Goal: Information Seeking & Learning: Learn about a topic

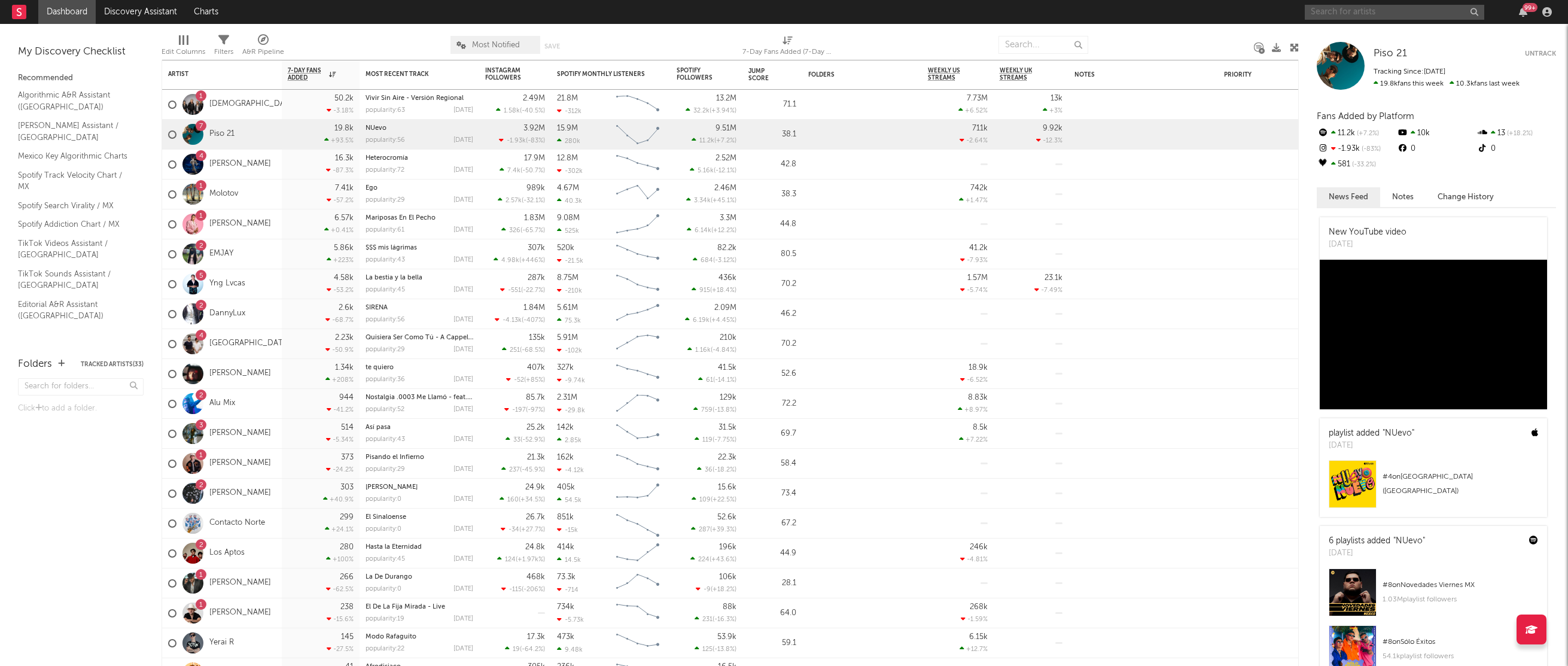
click at [1330, 13] on input "text" at bounding box center [1394, 12] width 179 height 15
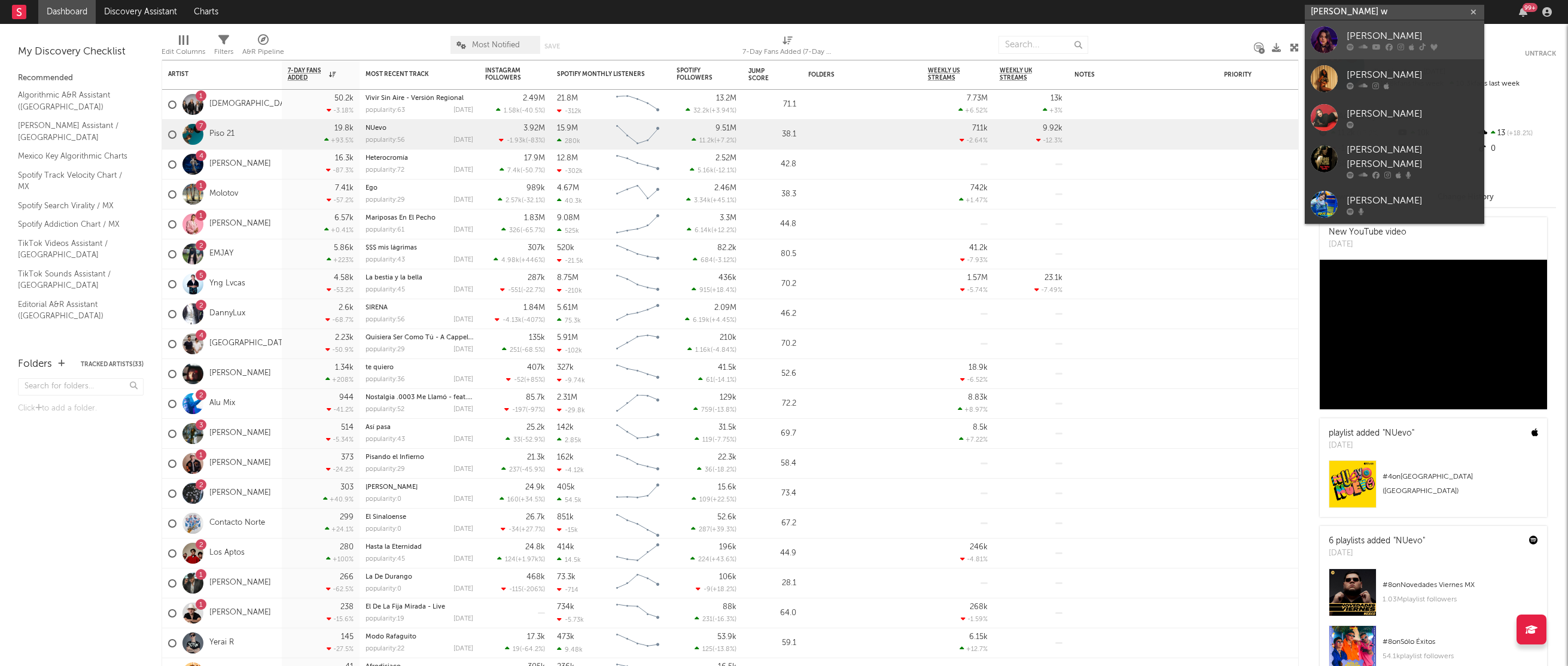
type input "[PERSON_NAME] w"
click at [1368, 41] on div "[PERSON_NAME]" at bounding box center [1413, 35] width 132 height 14
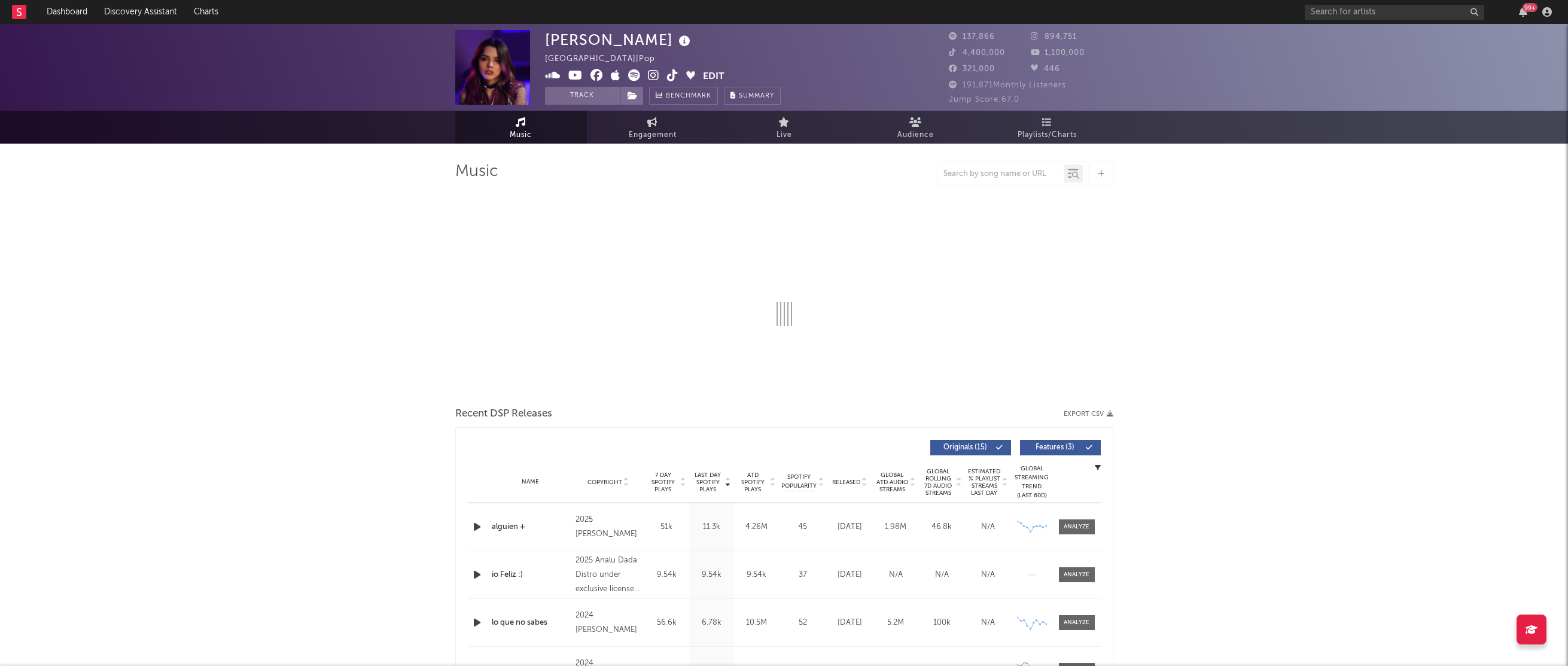
select select "6m"
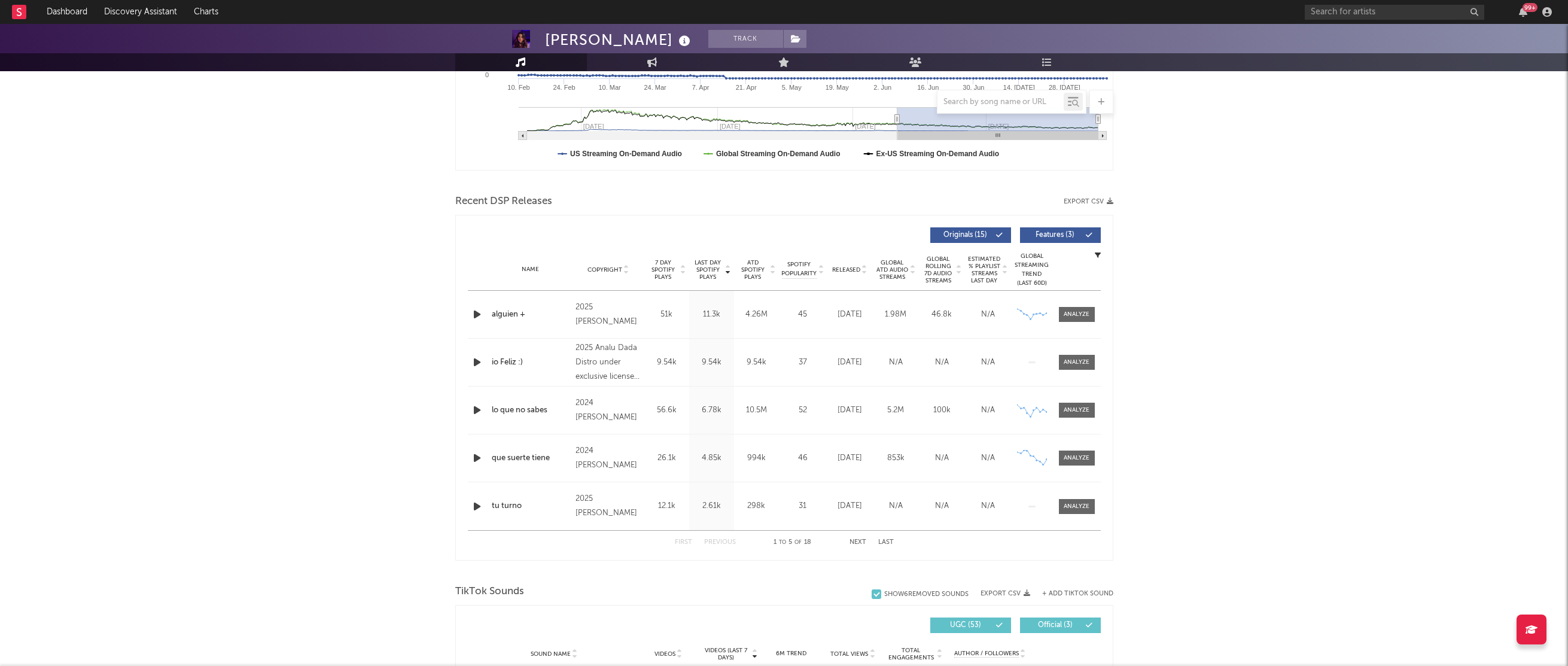
scroll to position [338, 0]
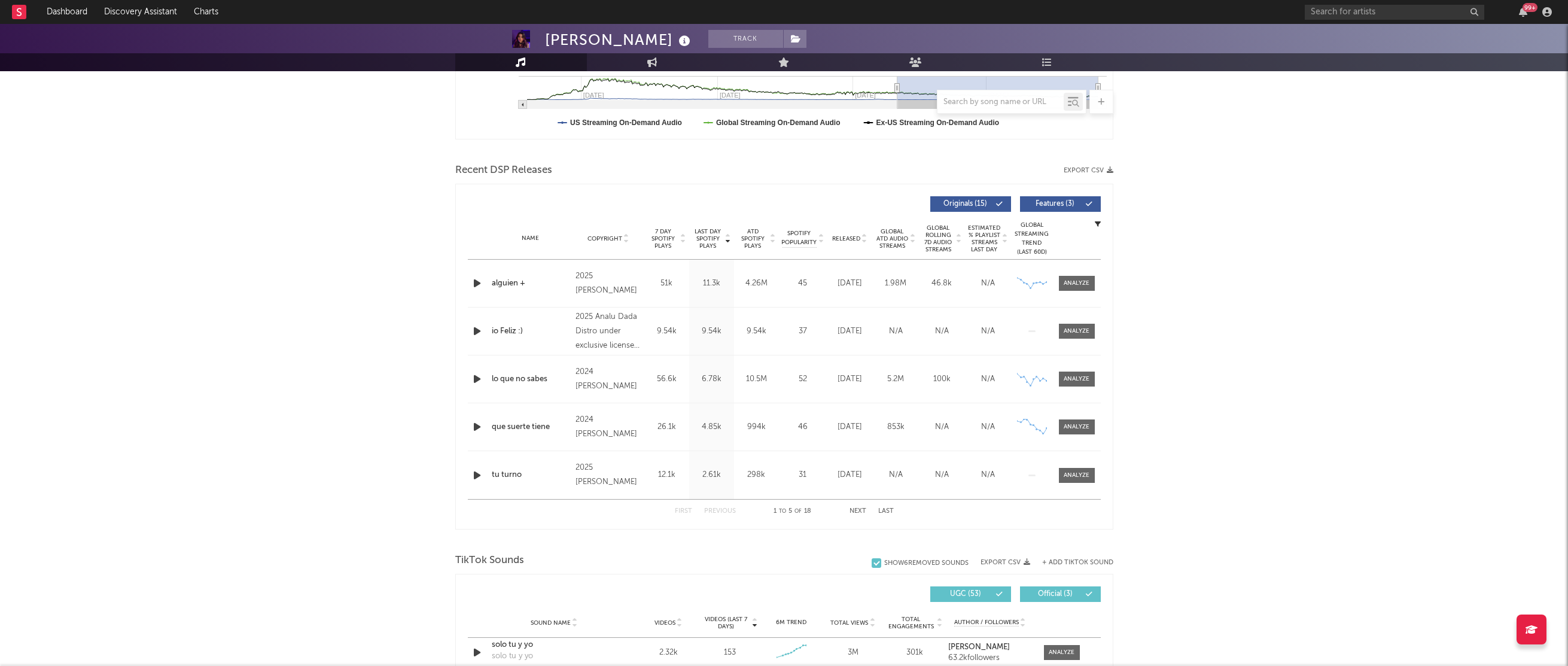
click at [624, 289] on div "2025 [PERSON_NAME]" at bounding box center [608, 284] width 65 height 29
click at [1076, 283] on div at bounding box center [1077, 283] width 26 height 9
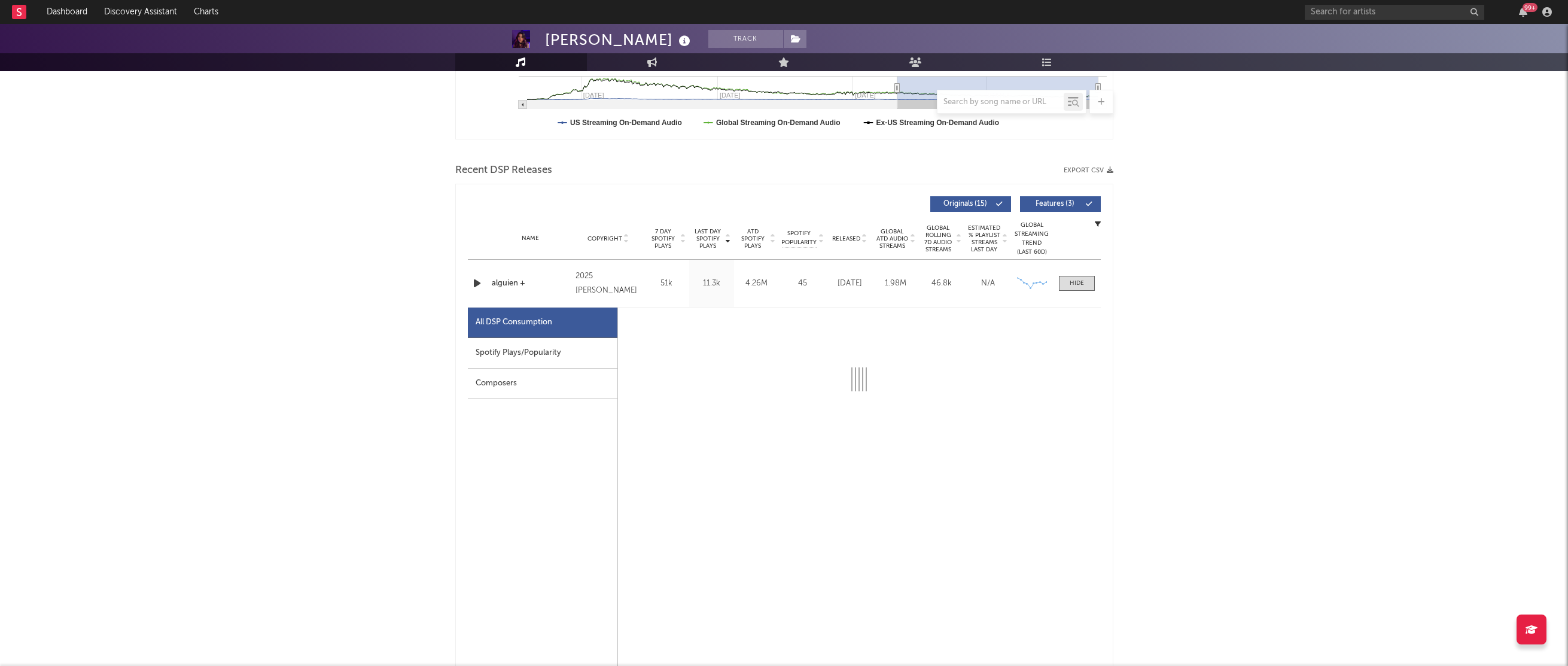
select select "6m"
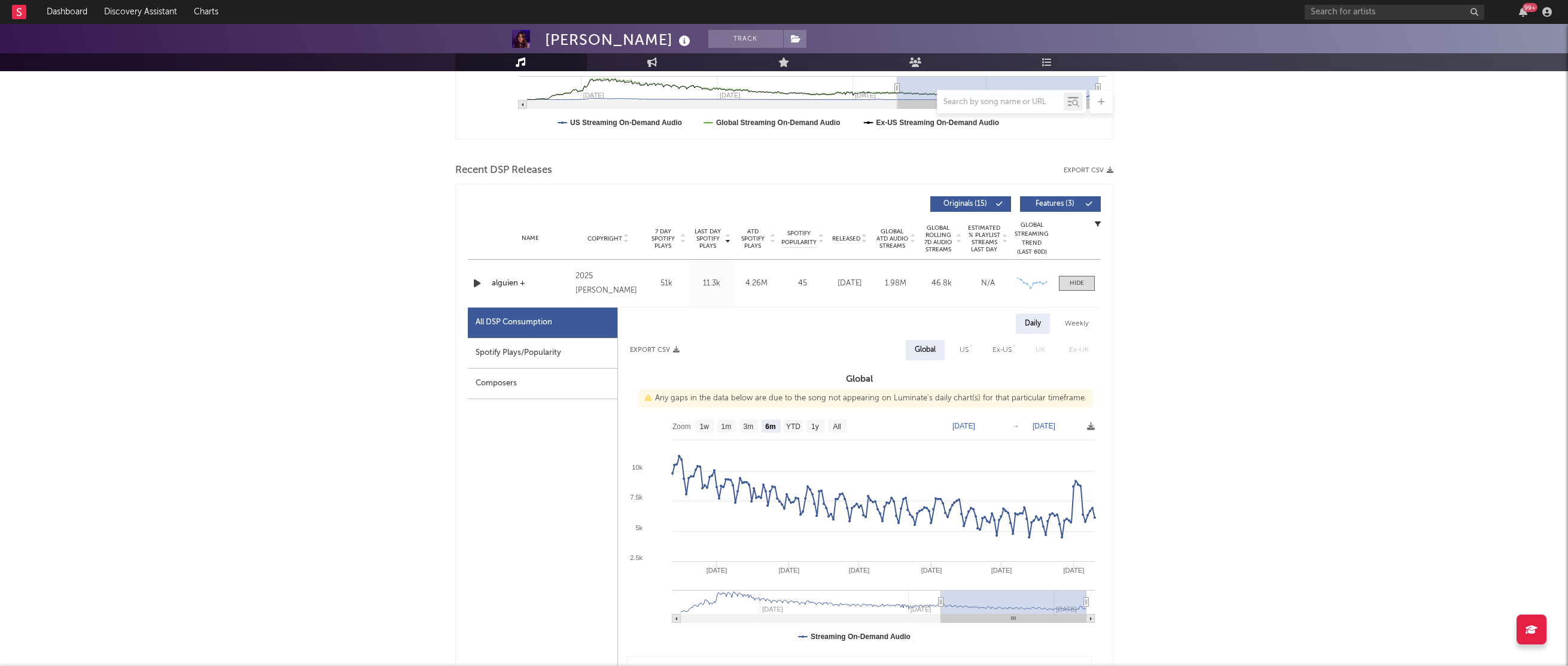
click at [530, 359] on div "Spotify Plays/Popularity" at bounding box center [542, 353] width 149 height 31
select select "6m"
select select "1w"
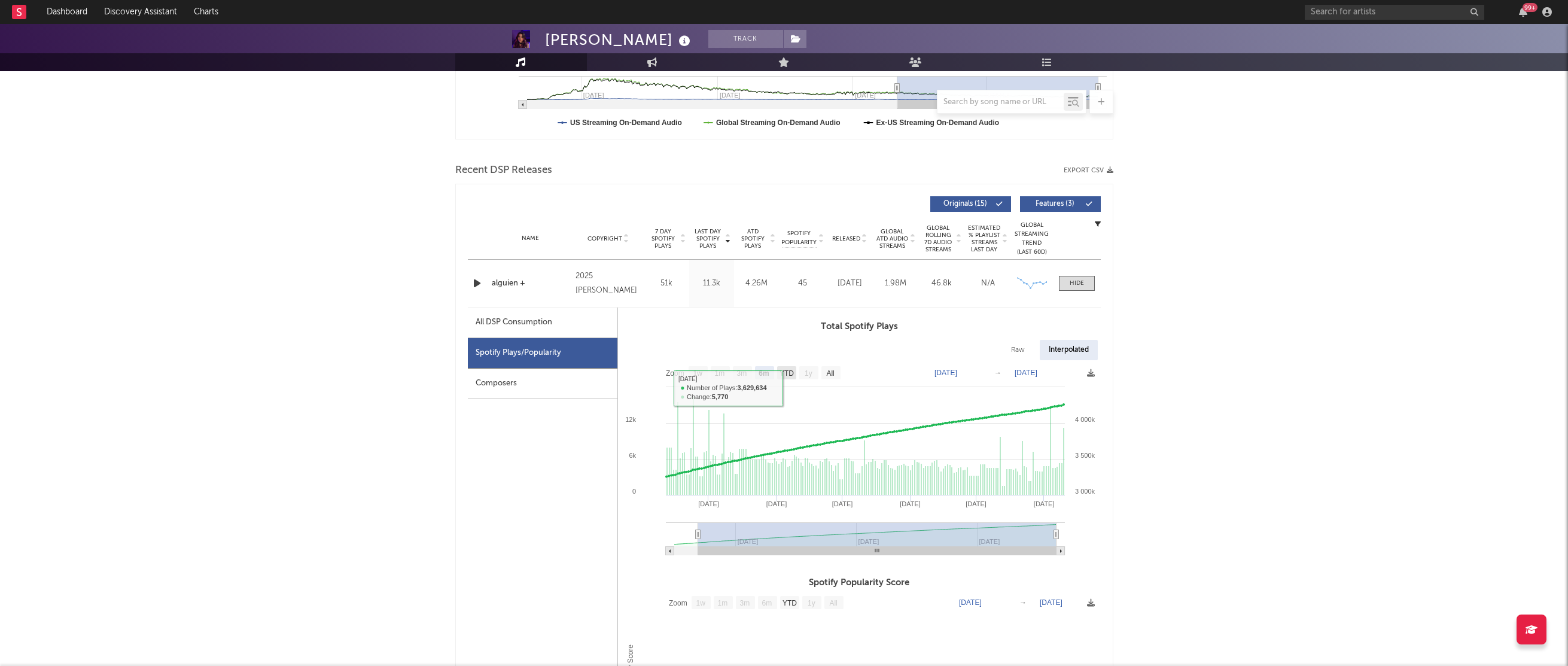
click at [786, 371] on text "YTD" at bounding box center [785, 373] width 14 height 8
select select "YTD"
type input "[DATE]"
click at [503, 316] on div "All DSP Consumption" at bounding box center [514, 322] width 77 height 14
select select "YTD"
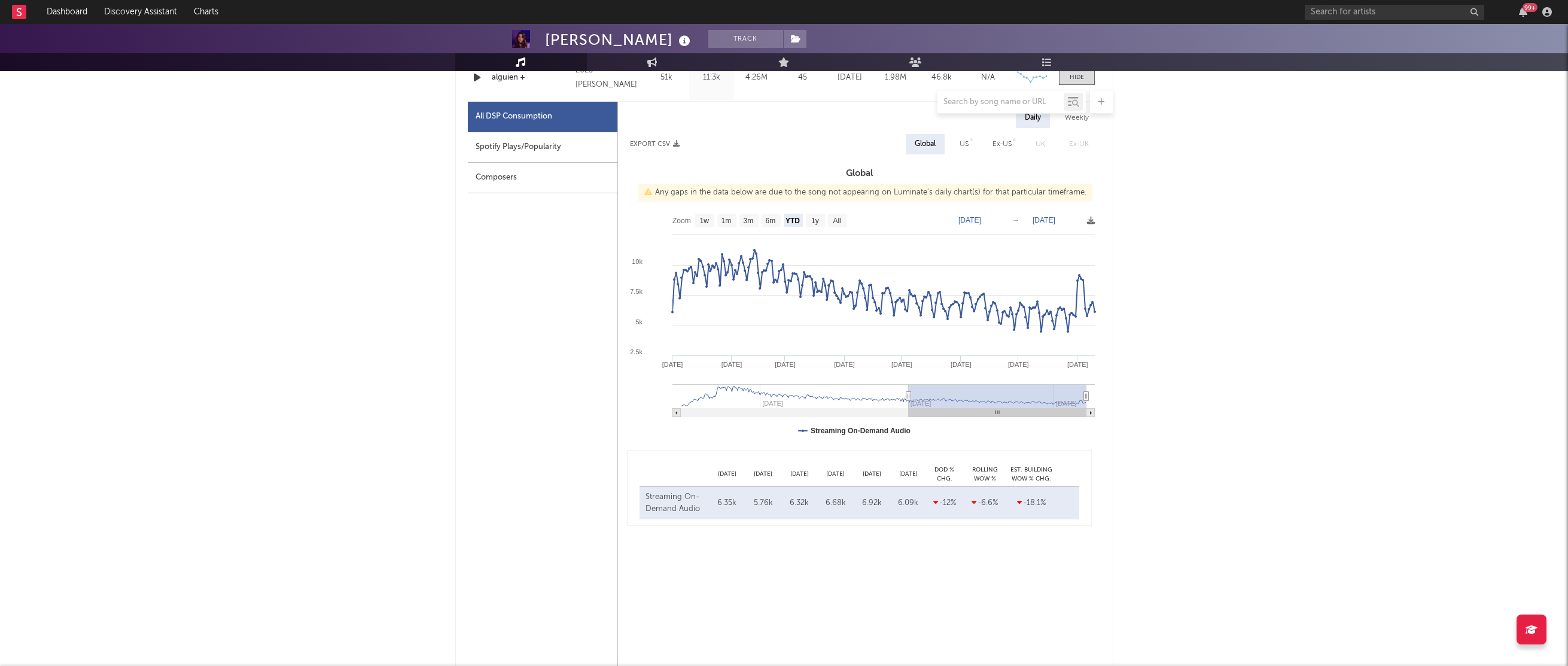
scroll to position [545, 0]
